Goal: Task Accomplishment & Management: Complete application form

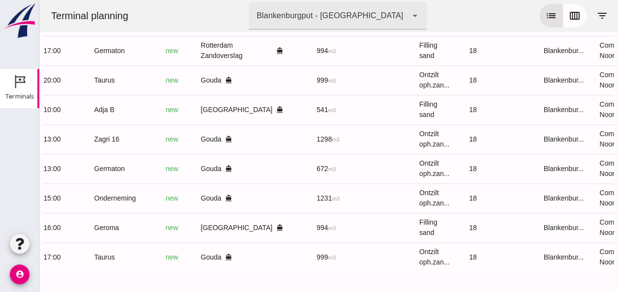
scroll to position [0, 263]
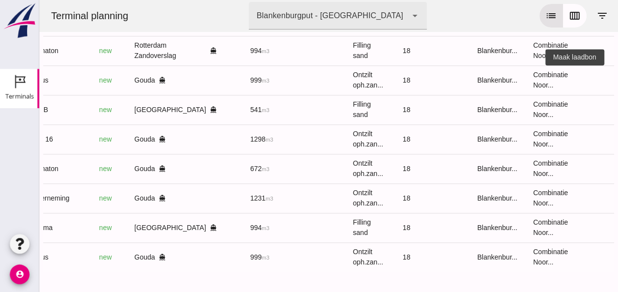
click at [617, 76] on icon "receipt_long" at bounding box center [621, 80] width 9 height 9
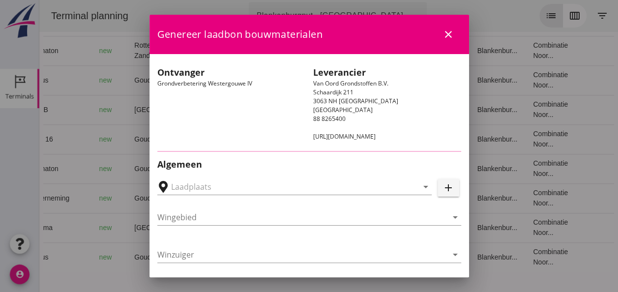
type input "Loswal Fa. J. Bos&Zonen, [GEOGRAPHIC_DATA]"
type input "Taurus"
type input "Rianne"
type input "999"
type input "Ontzilt oph.zand [75] (6120)"
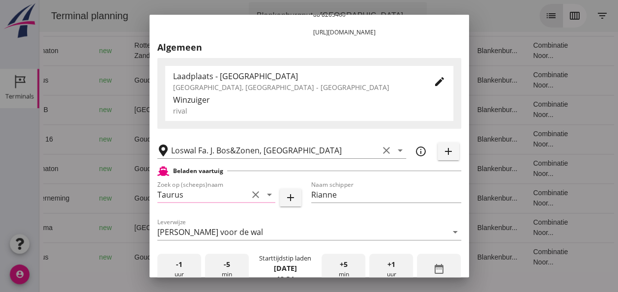
scroll to position [197, 0]
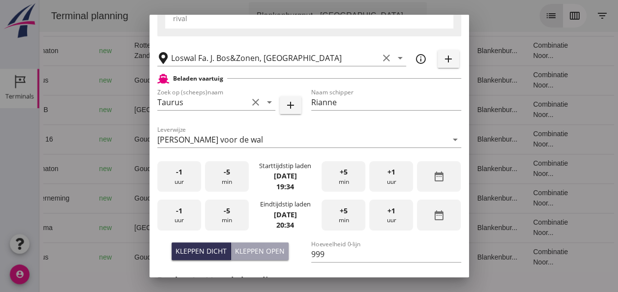
click at [188, 183] on div "-1 uur" at bounding box center [179, 176] width 44 height 31
click at [218, 178] on div "-5 min" at bounding box center [227, 176] width 44 height 31
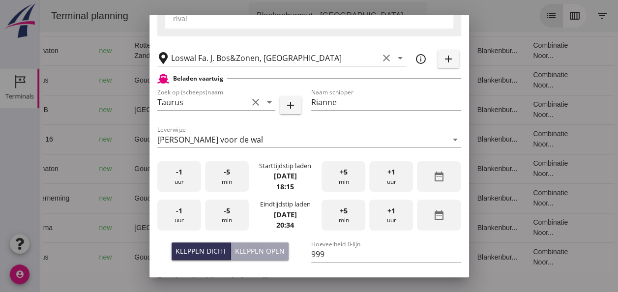
click at [184, 212] on div "-1 uur" at bounding box center [179, 215] width 44 height 31
click at [212, 216] on div "-5 min" at bounding box center [227, 215] width 44 height 31
click at [387, 211] on span "+1" at bounding box center [391, 210] width 8 height 11
click at [230, 223] on div "-5 min" at bounding box center [227, 215] width 44 height 31
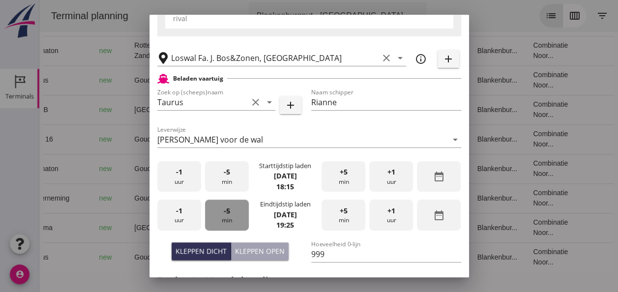
click at [230, 223] on div "-5 min" at bounding box center [227, 215] width 44 height 31
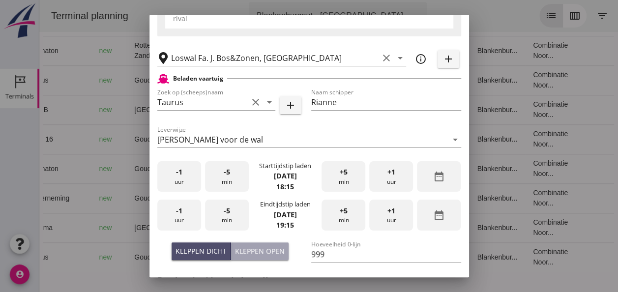
click at [211, 248] on div "Kleppen dicht" at bounding box center [200, 251] width 51 height 10
click at [217, 220] on div "-5 min" at bounding box center [227, 215] width 44 height 31
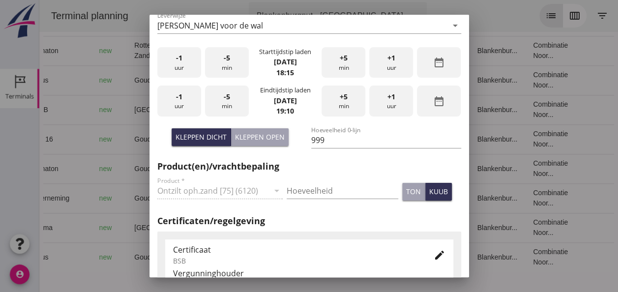
scroll to position [344, 0]
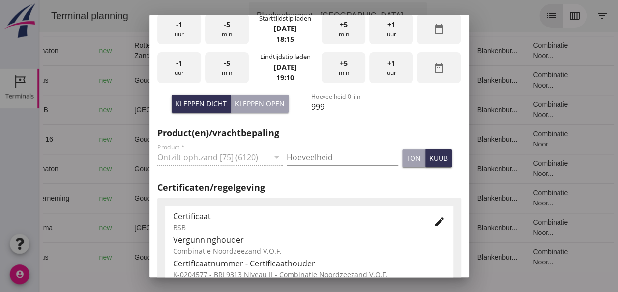
click at [316, 147] on div "Hoeveelheid" at bounding box center [343, 159] width 112 height 31
click at [303, 156] on input "Hoeveelheid" at bounding box center [343, 157] width 112 height 16
type input "999"
click at [429, 156] on div "kuub" at bounding box center [438, 158] width 19 height 10
click at [434, 223] on icon "edit" at bounding box center [440, 222] width 12 height 12
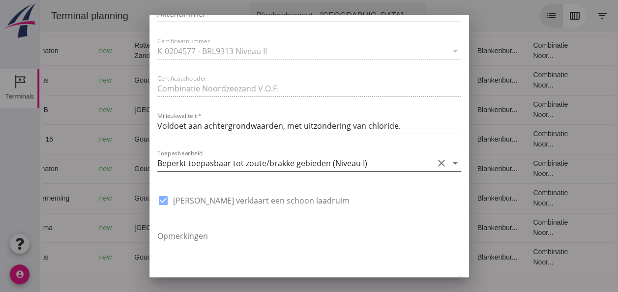
scroll to position [737, 0]
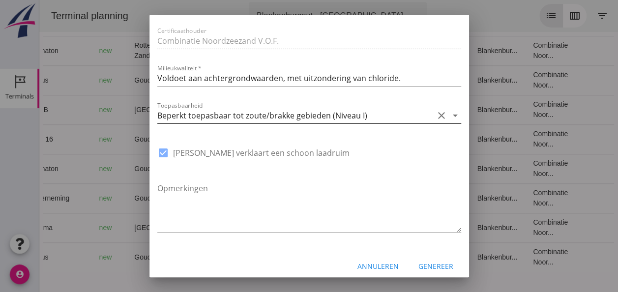
click at [449, 114] on icon "arrow_drop_down" at bounding box center [455, 116] width 12 height 12
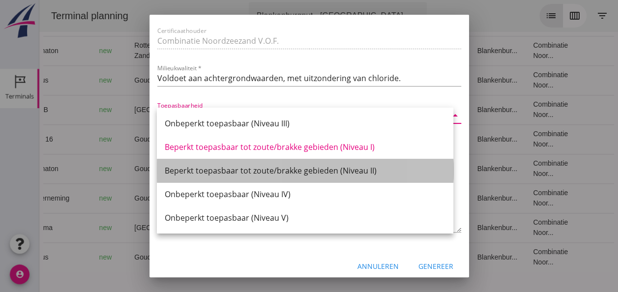
click at [348, 174] on div "Beperkt toepasbaar tot zoute/brakke gebieden (Niveau II)" at bounding box center [305, 171] width 281 height 12
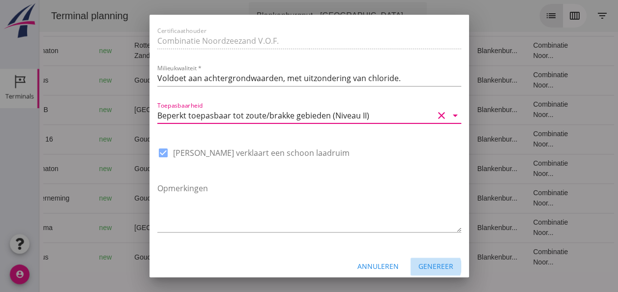
click at [418, 264] on div "Genereer" at bounding box center [435, 266] width 35 height 10
